Goal: Navigation & Orientation: Find specific page/section

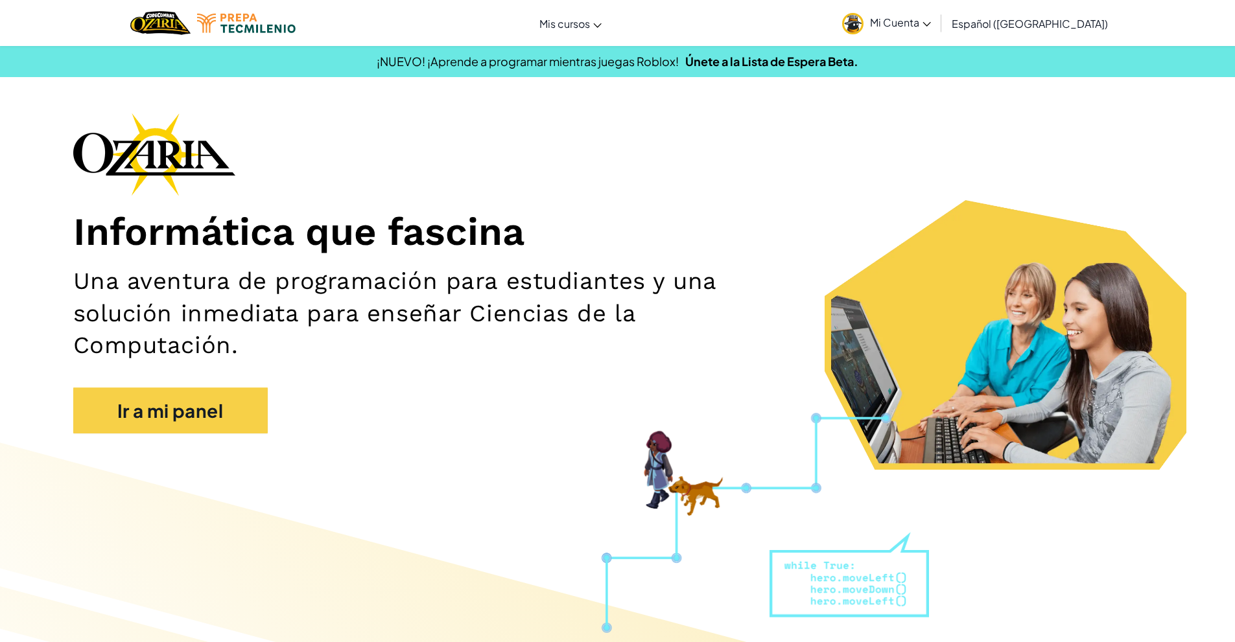
click at [911, 25] on span "Mi Cuenta" at bounding box center [900, 23] width 61 height 14
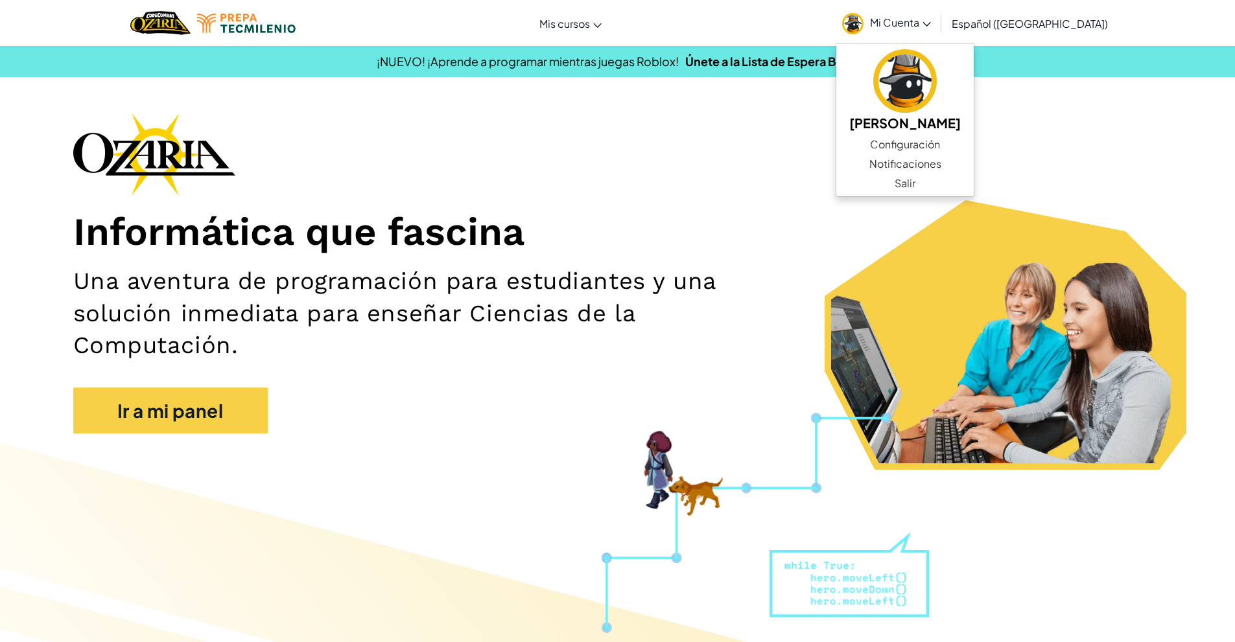
click at [1134, 124] on div "Informática que fascina Una aventura de programación para estudiantes y una sol…" at bounding box center [617, 280] width 1089 height 334
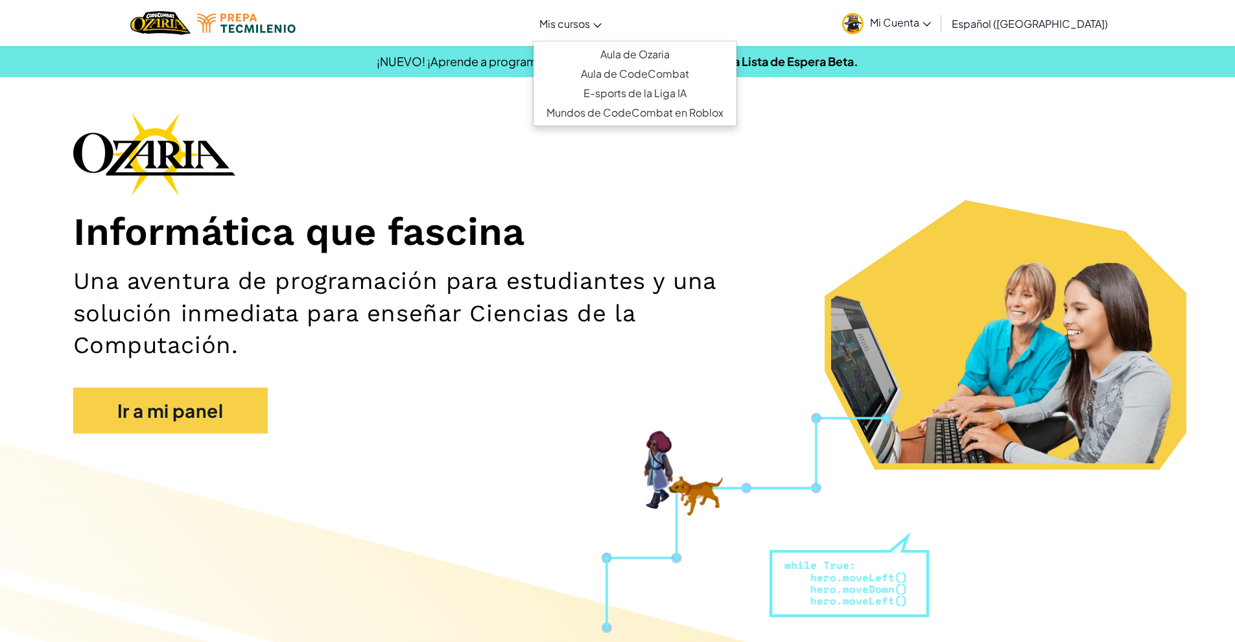
click at [608, 25] on link "Mis cursos" at bounding box center [570, 23] width 75 height 35
click at [633, 47] on link "Aula de Ozaria" at bounding box center [635, 54] width 203 height 19
